Goal: Task Accomplishment & Management: Manage account settings

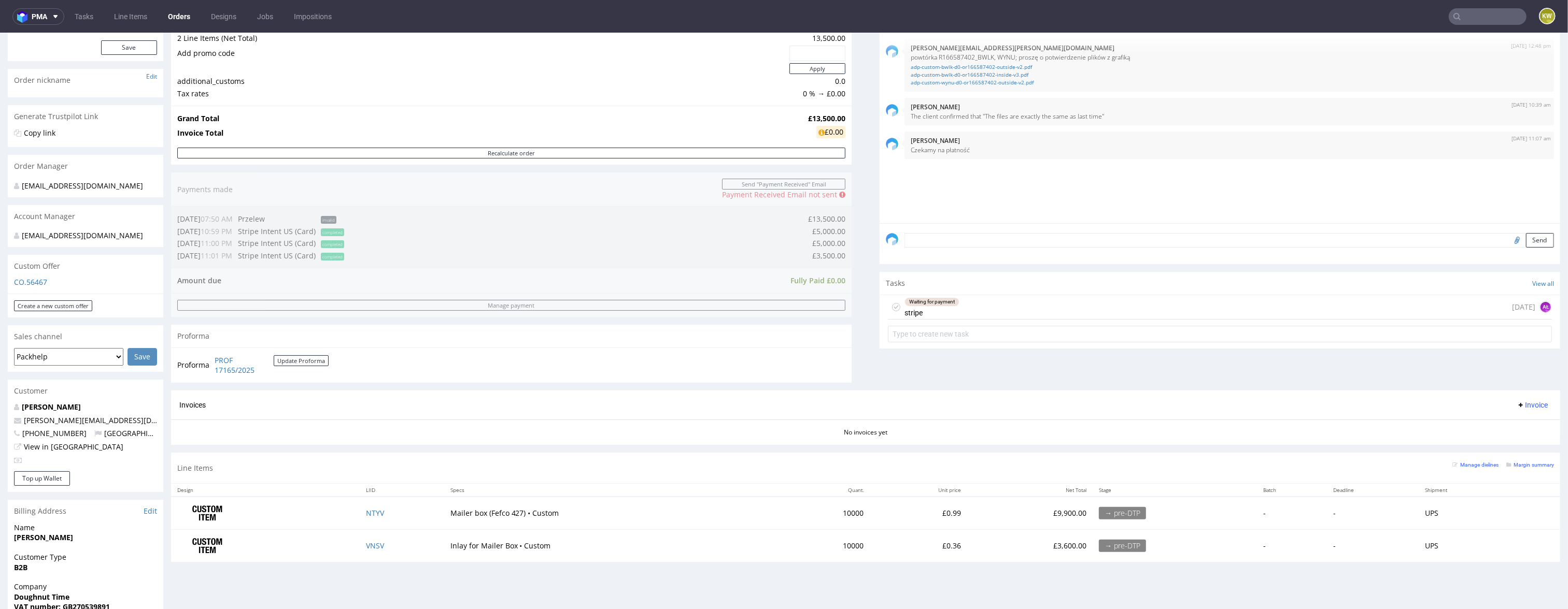
scroll to position [144, 0]
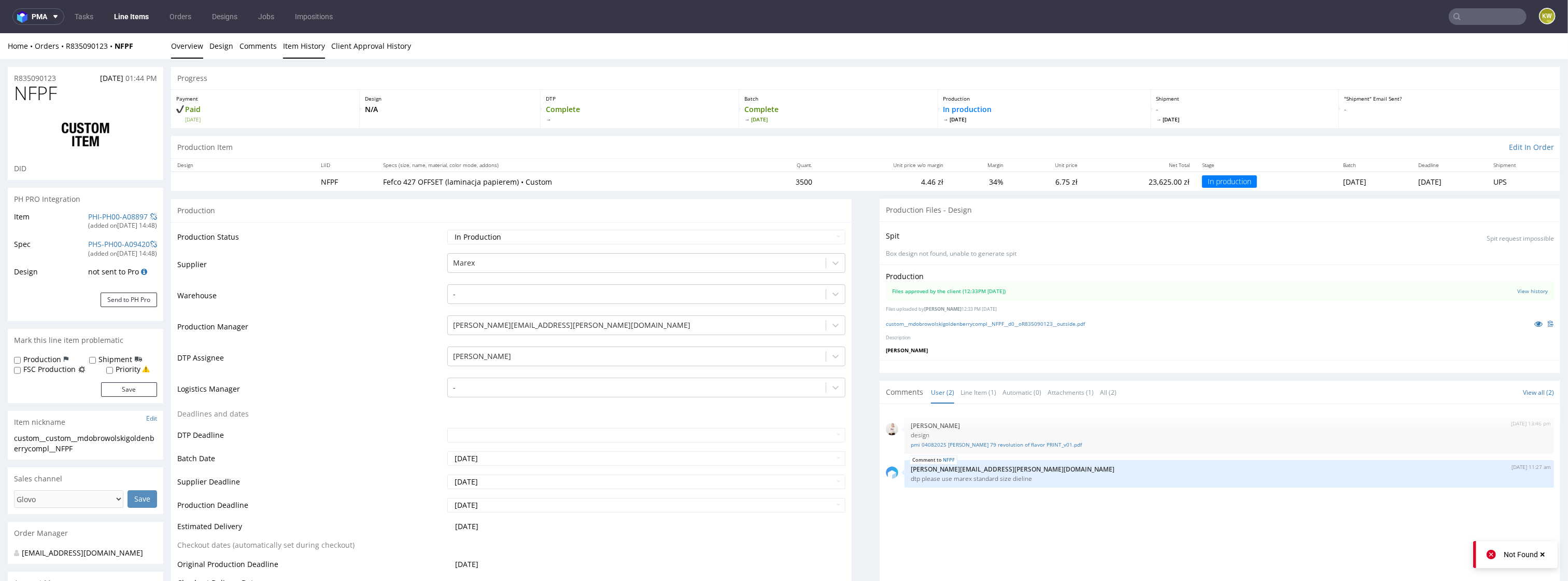
click at [298, 44] on link "Item History" at bounding box center [304, 46] width 42 height 26
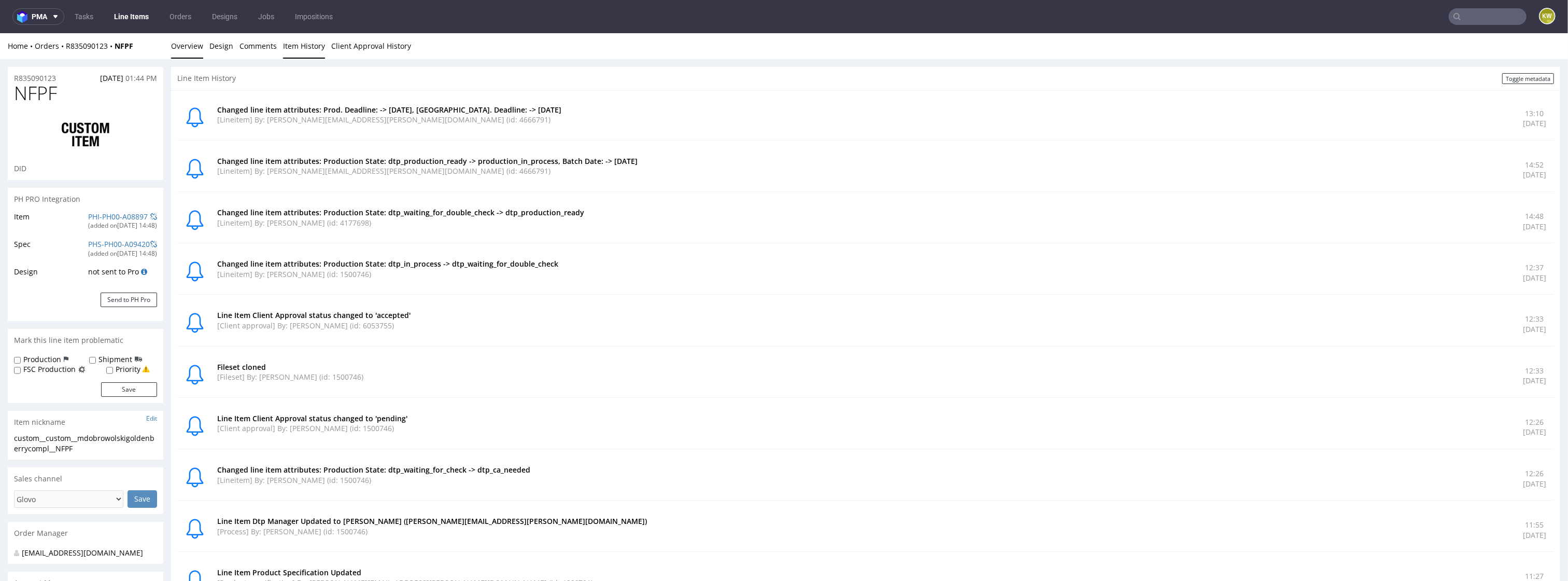
click at [192, 45] on link "Overview" at bounding box center [187, 46] width 32 height 26
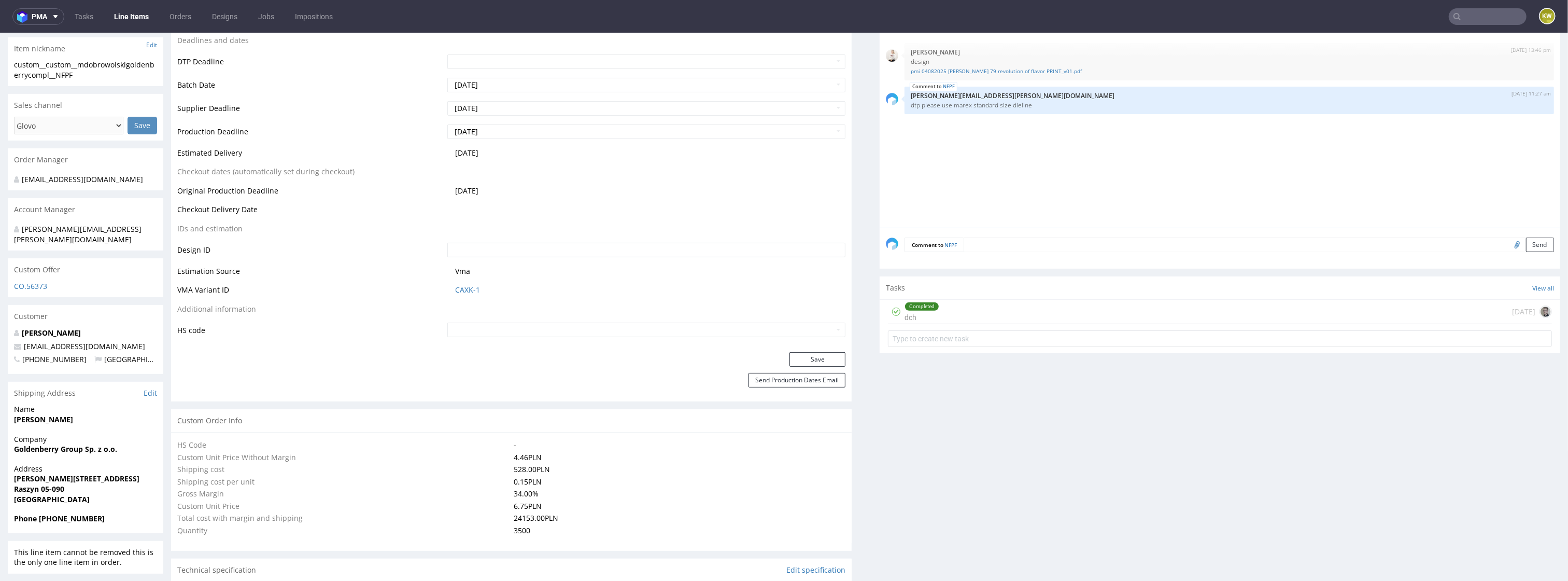
scroll to position [378, 0]
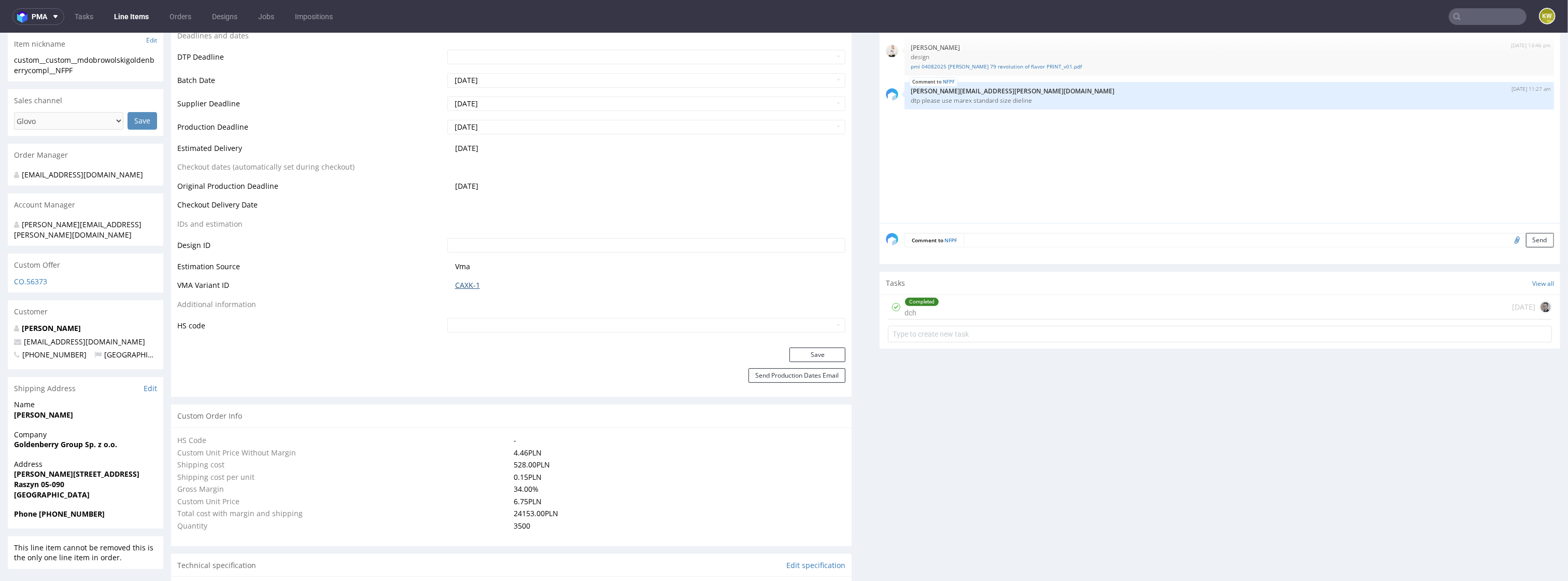
click at [467, 289] on link "CAXK-1" at bounding box center [467, 285] width 25 height 10
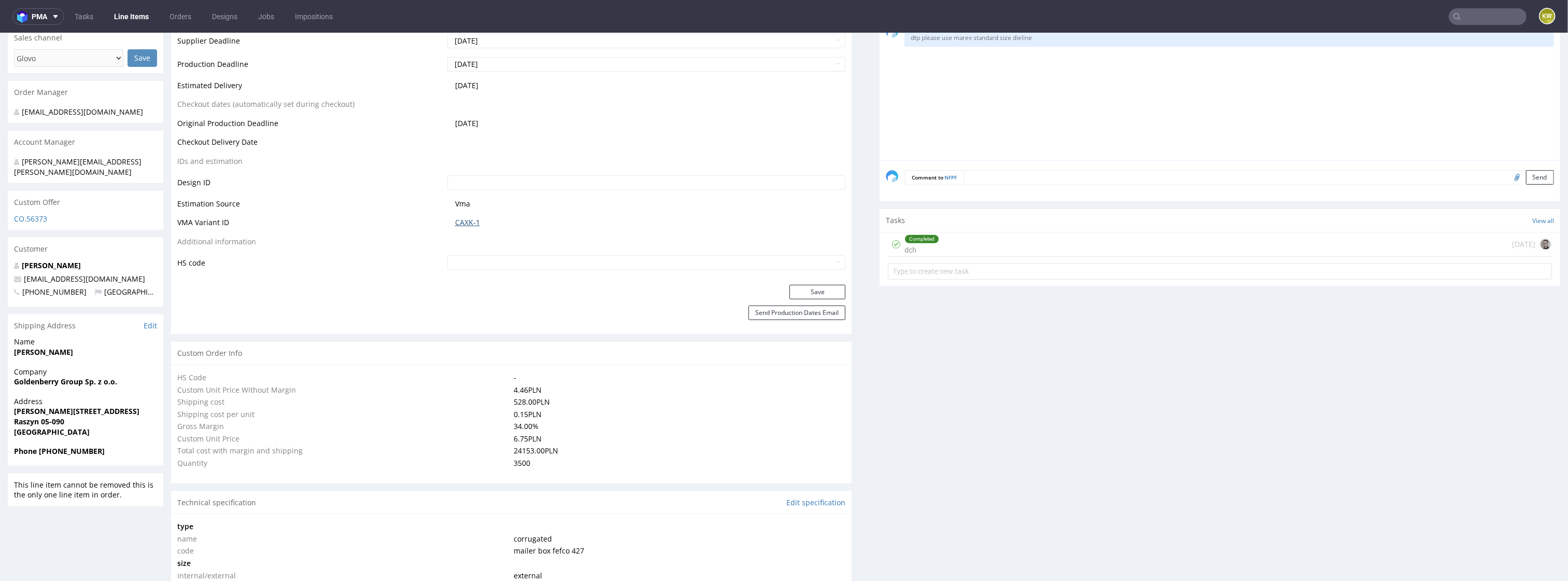
scroll to position [0, 0]
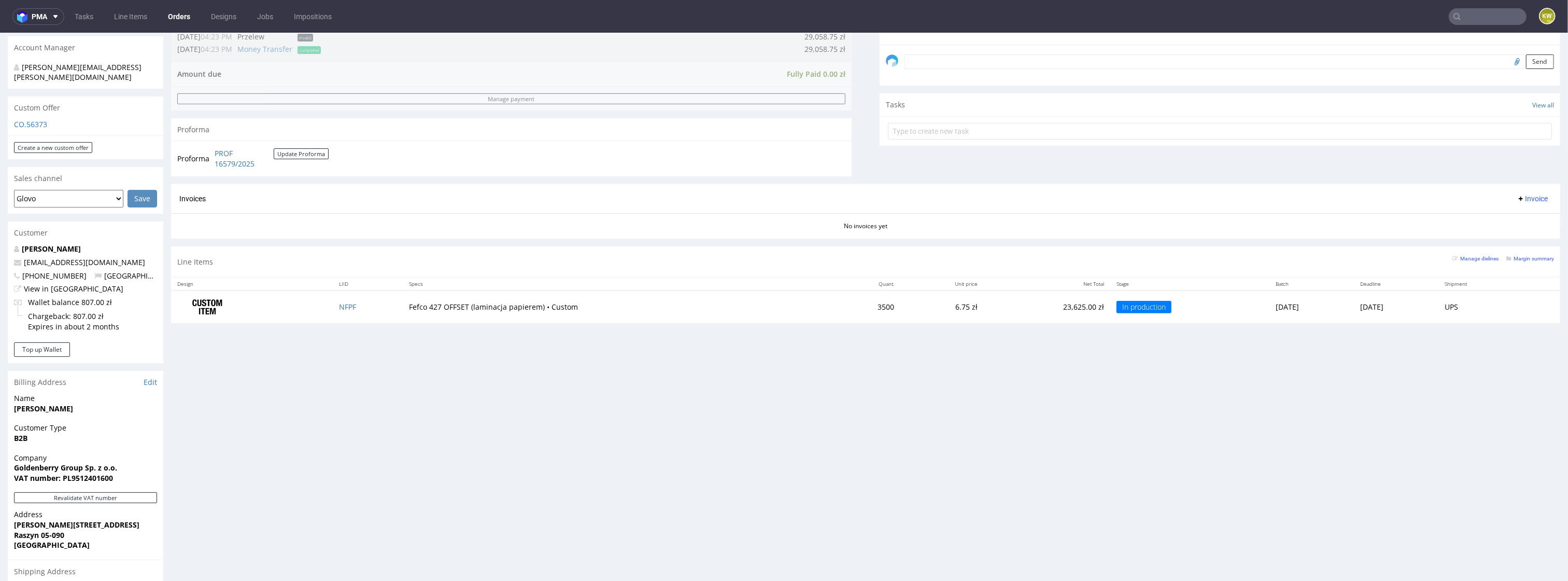
scroll to position [445, 0]
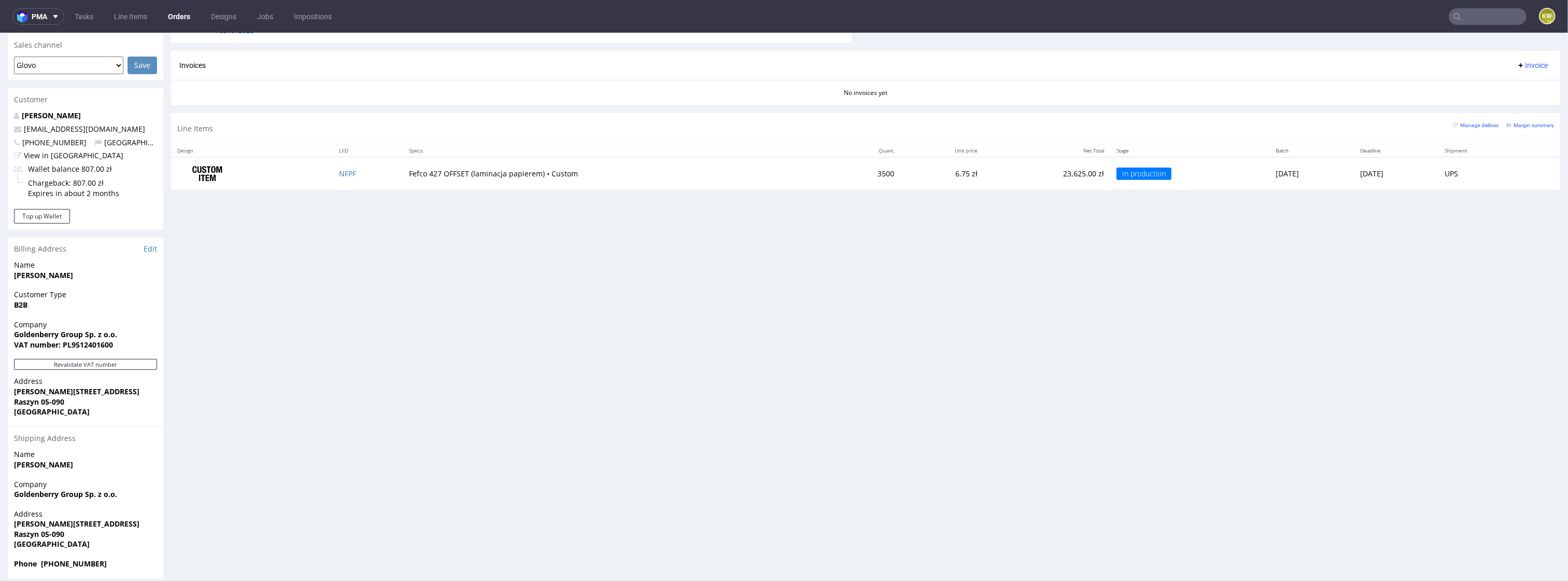
click at [1529, 131] on div "Manage dielines Margin summary" at bounding box center [1503, 129] width 102 height 18
click at [1528, 130] on div "Margin summary" at bounding box center [1530, 124] width 47 height 10
click at [1518, 128] on small "Margin summary" at bounding box center [1530, 125] width 47 height 5
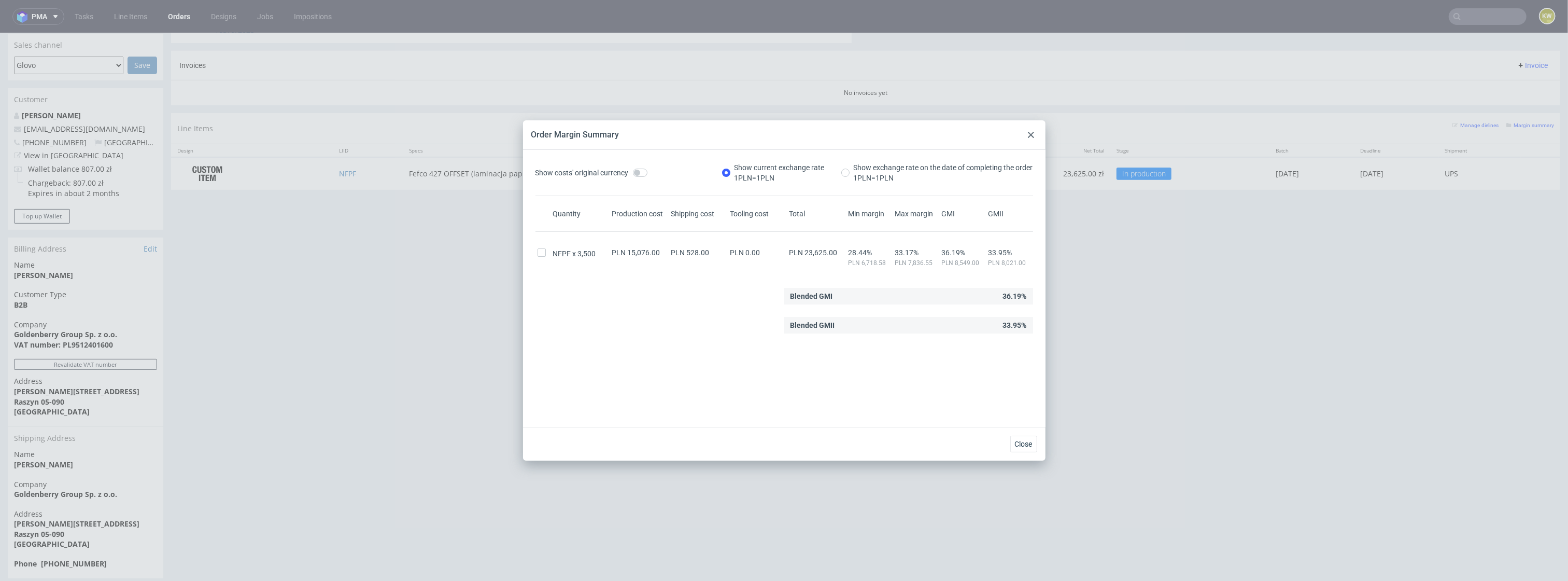
scroll to position [445, 0]
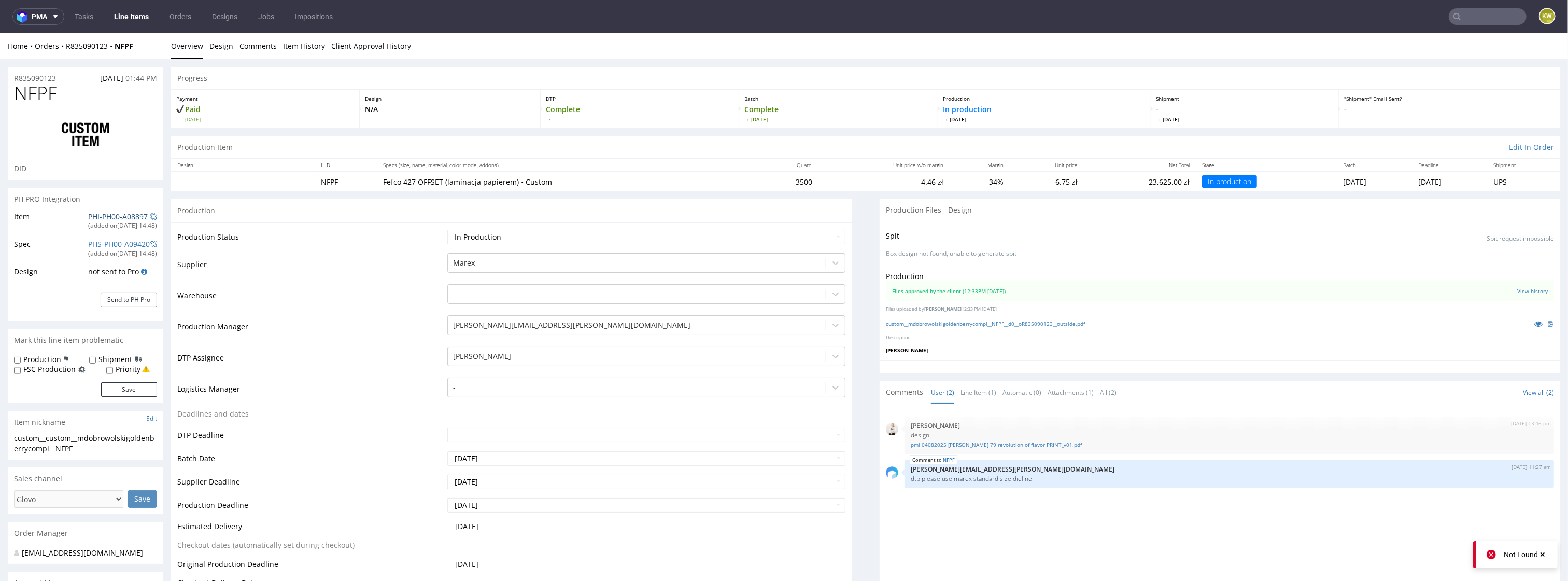
click at [110, 213] on link "PHI-PH00-A08897" at bounding box center [118, 216] width 60 height 10
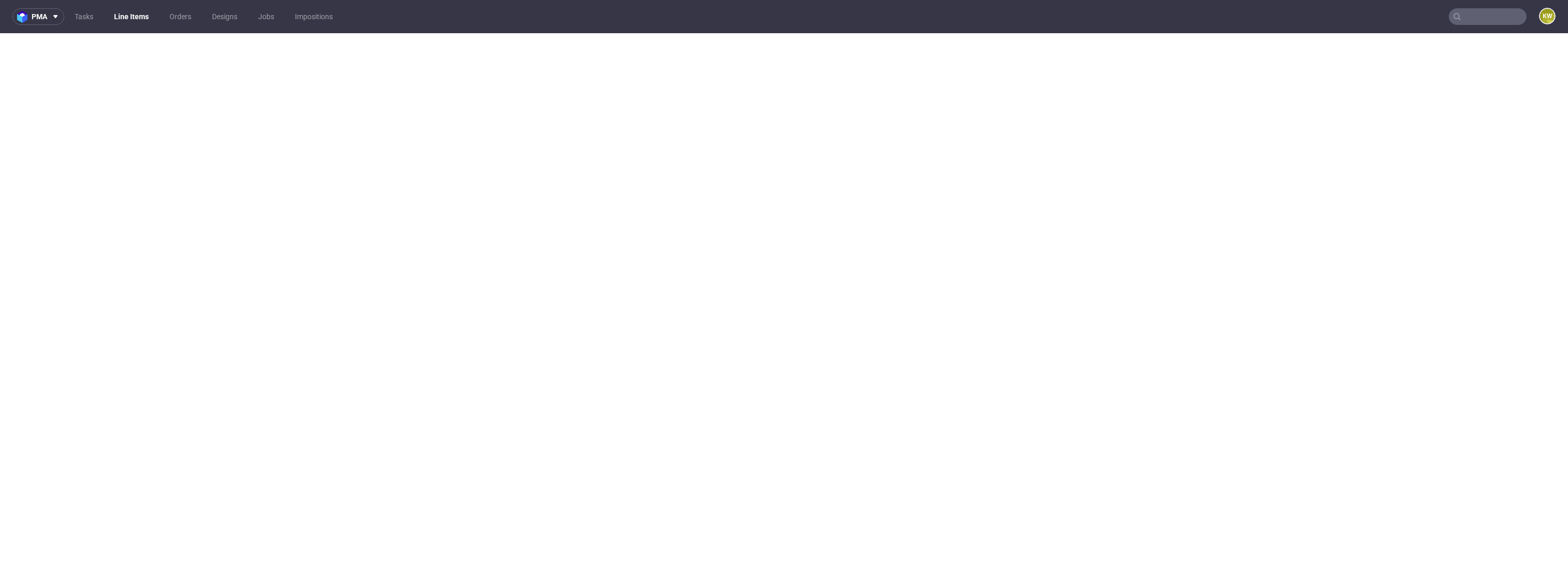
select select "in_progress"
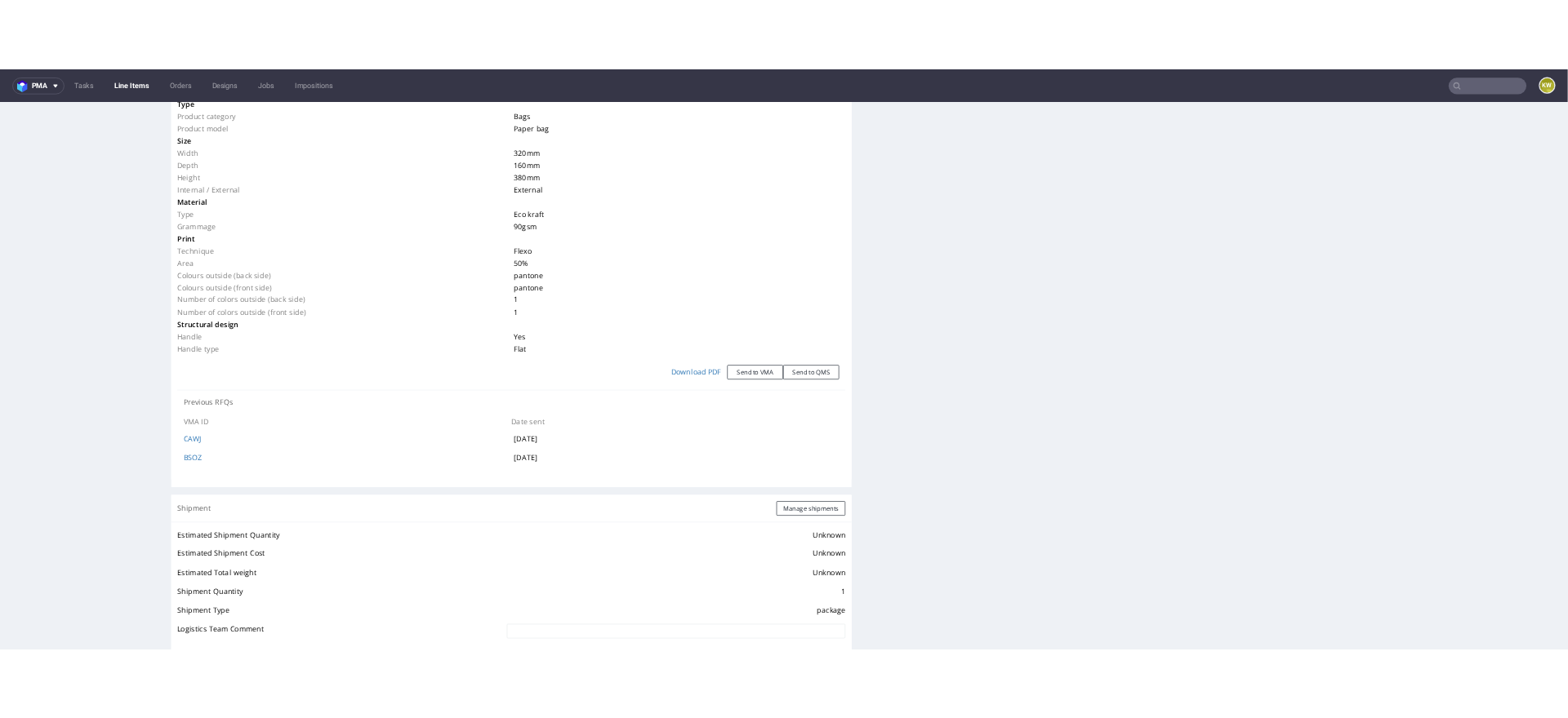
scroll to position [318, 0]
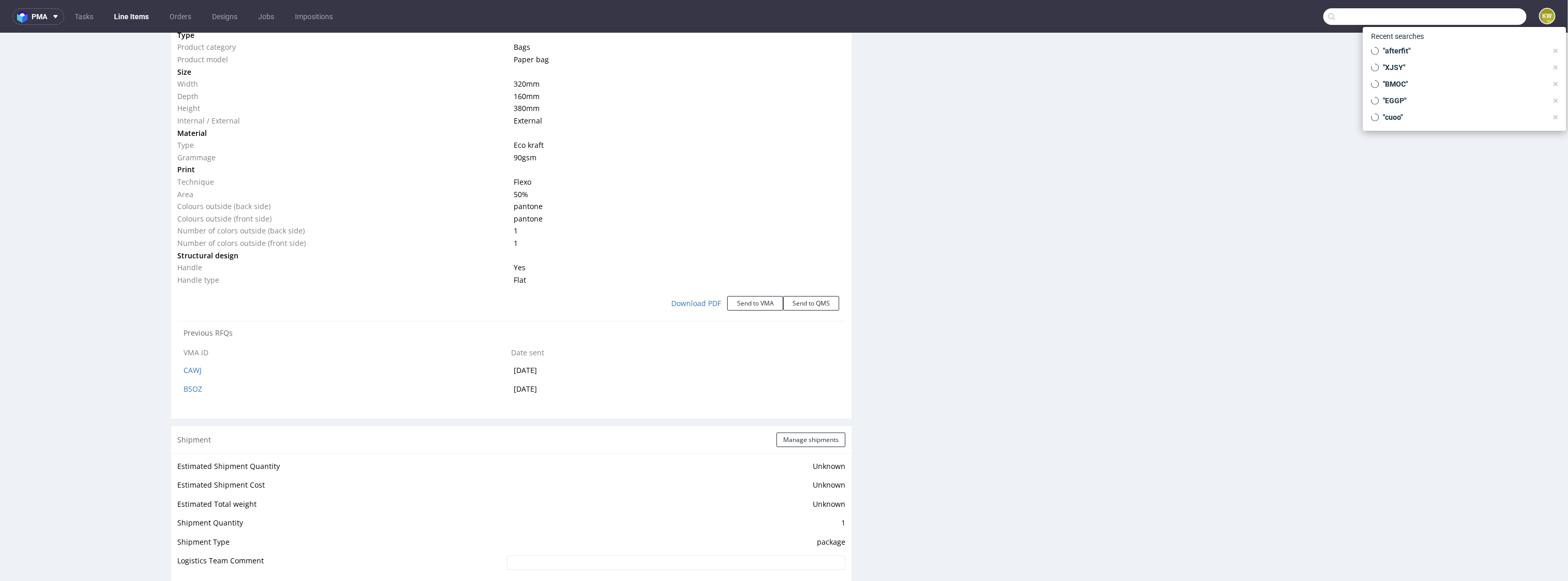
click at [1471, 19] on input "text" at bounding box center [1425, 16] width 203 height 16
paste input "CAFJ - 1, -2"
type input "C"
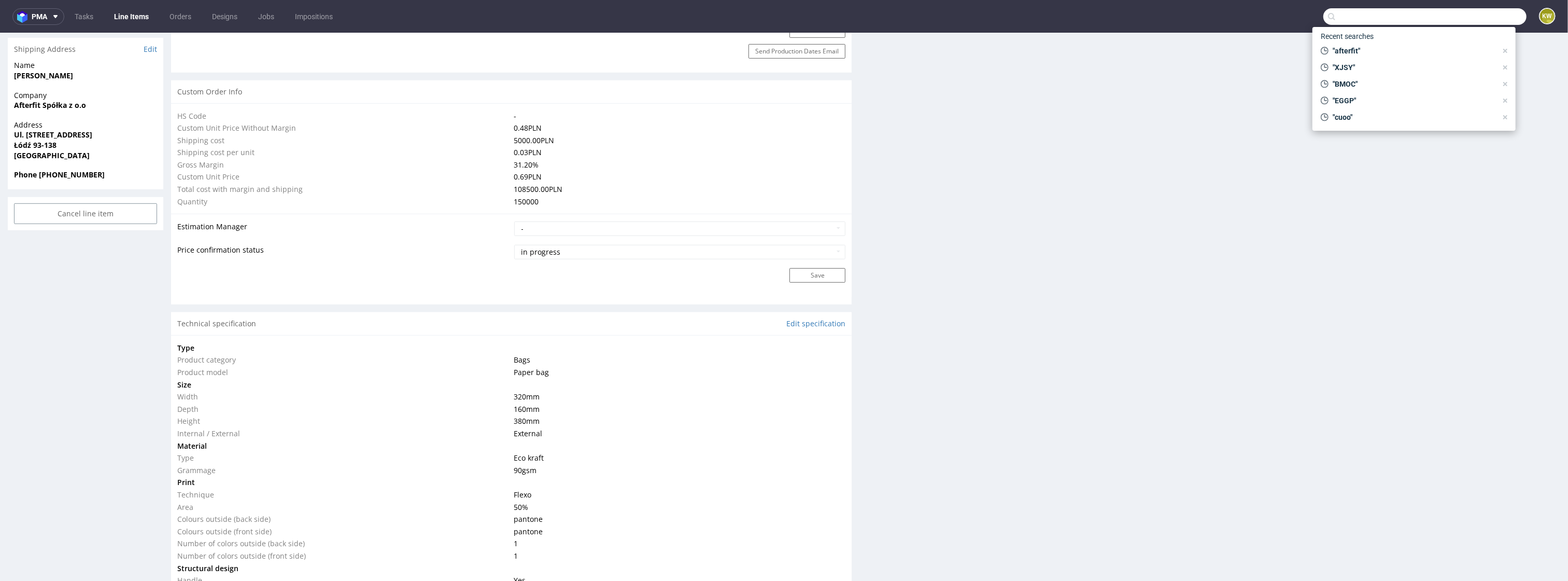
scroll to position [683, 0]
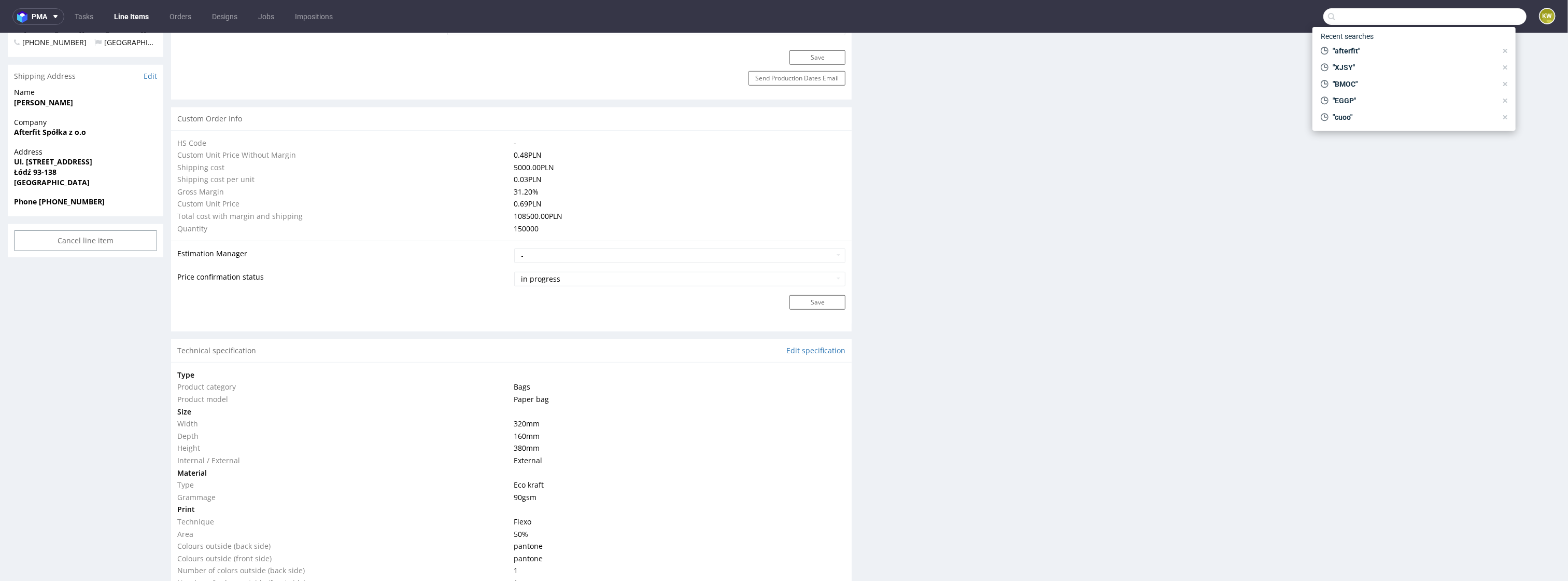
click at [135, 18] on link "Line Items" at bounding box center [131, 16] width 47 height 16
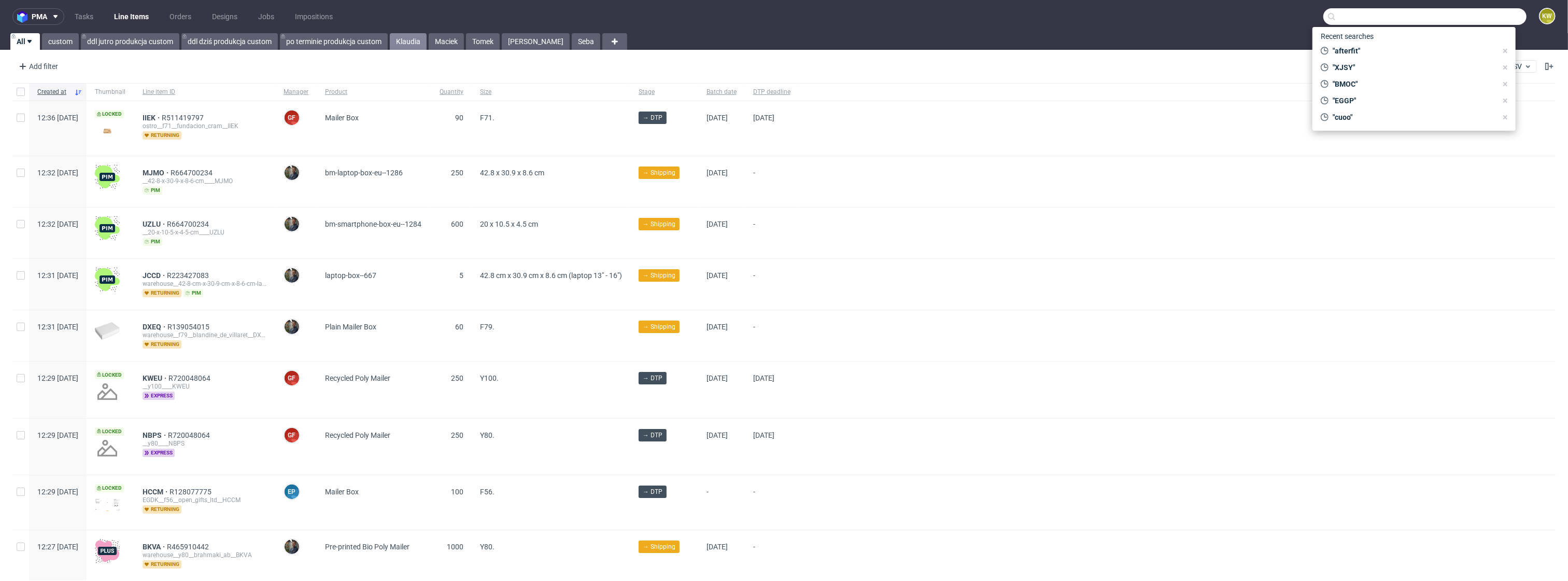
click at [413, 41] on link "Klaudia" at bounding box center [408, 41] width 37 height 16
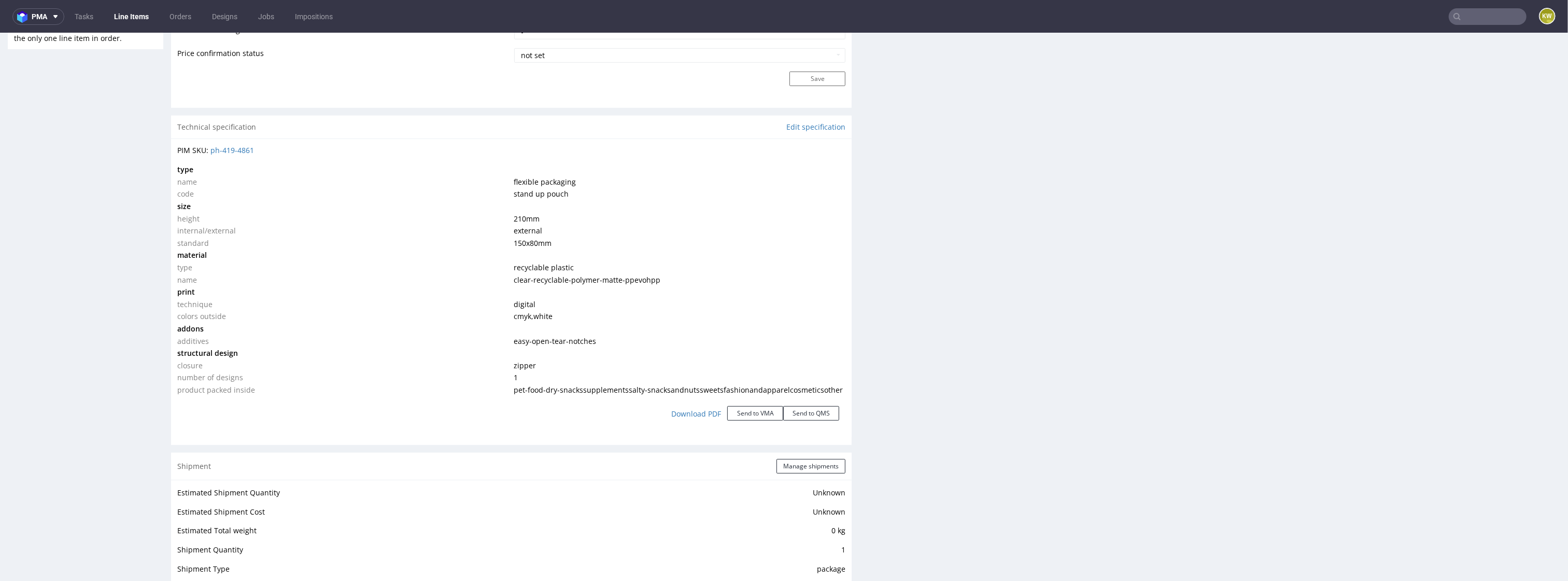
scroll to position [889, 0]
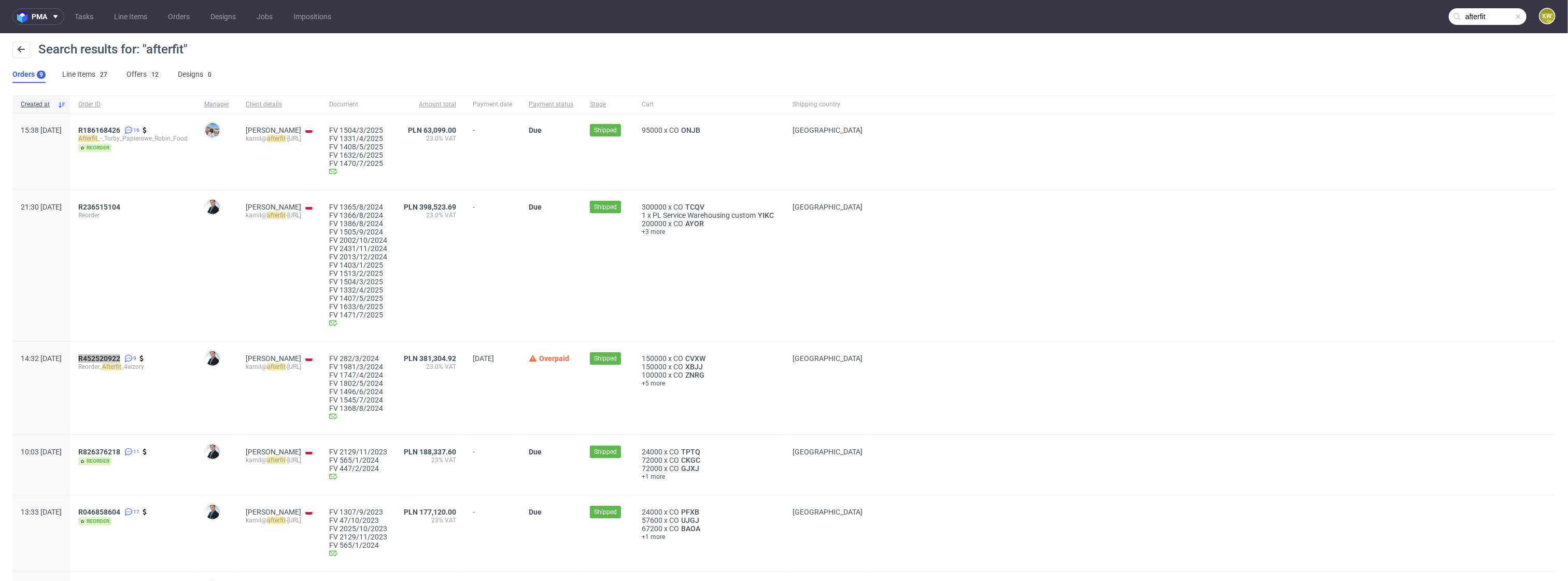
scroll to position [115, 0]
